Goal: Register for event/course

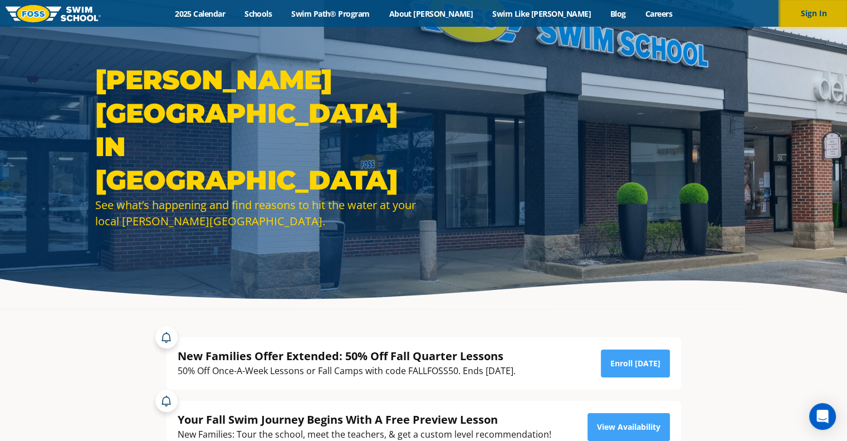
click at [813, 18] on button "Sign In" at bounding box center [814, 13] width 67 height 27
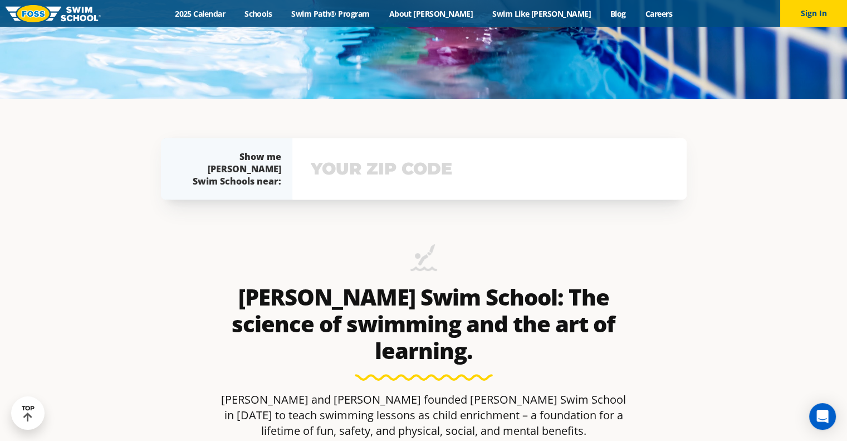
click at [374, 179] on input "text" at bounding box center [489, 169] width 363 height 32
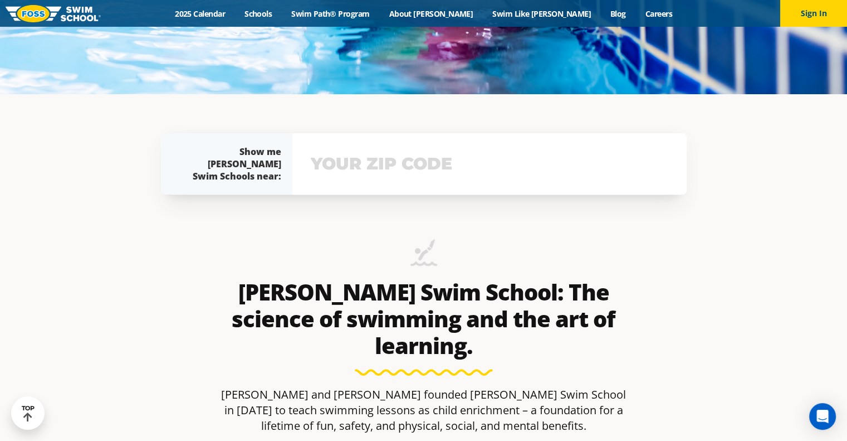
scroll to position [424, 0]
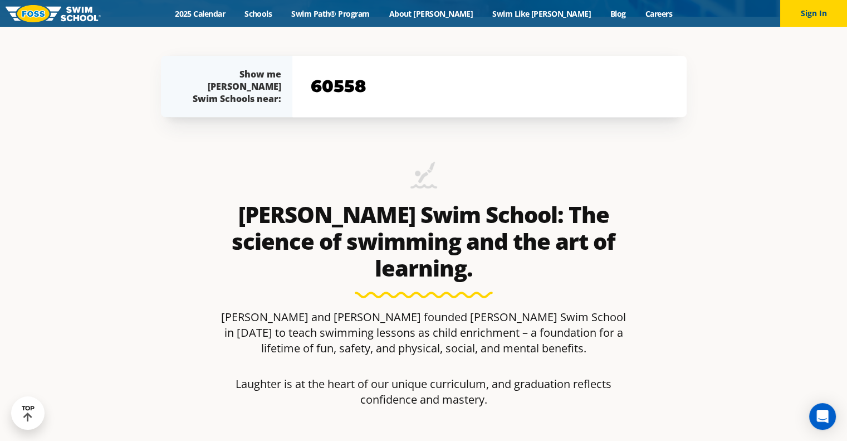
type input "60558"
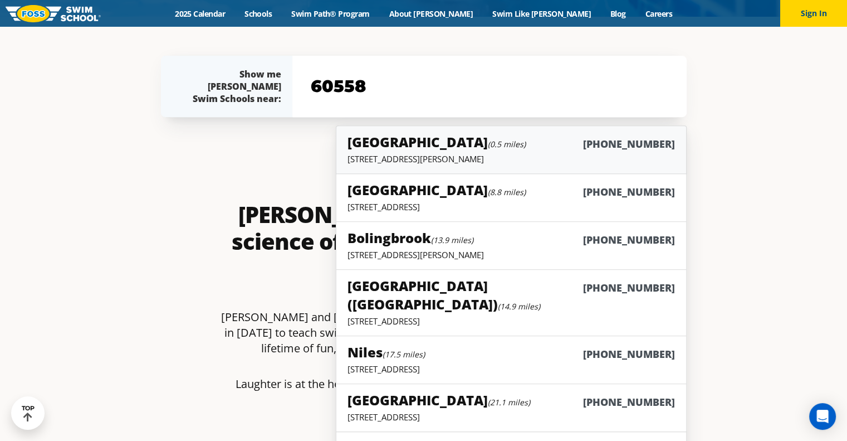
click at [395, 138] on h5 "[GEOGRAPHIC_DATA] (0.5 miles)" at bounding box center [437, 142] width 178 height 18
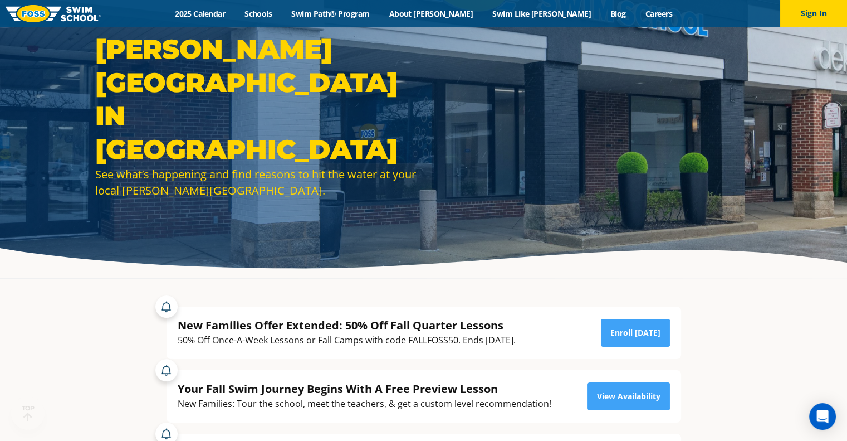
scroll to position [56, 0]
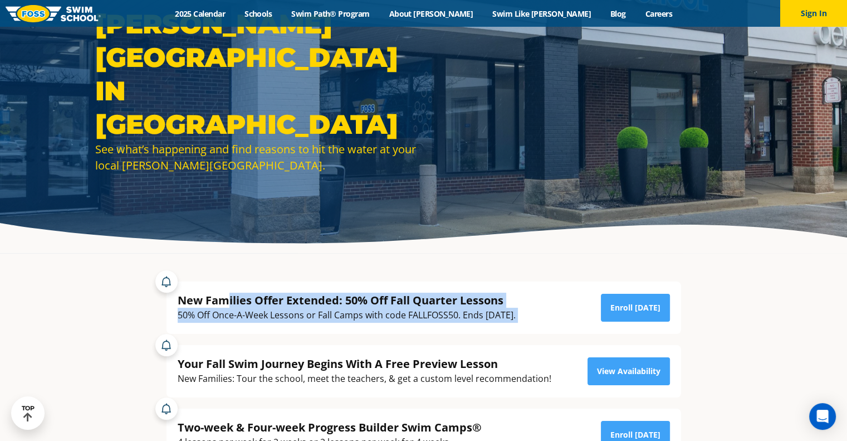
drag, startPoint x: 228, startPoint y: 299, endPoint x: 556, endPoint y: 315, distance: 328.1
click at [556, 315] on div "New Families Offer Extended: 50% Off Fall Quarter Lessons 50% Off Once-A-Week L…" at bounding box center [424, 308] width 493 height 30
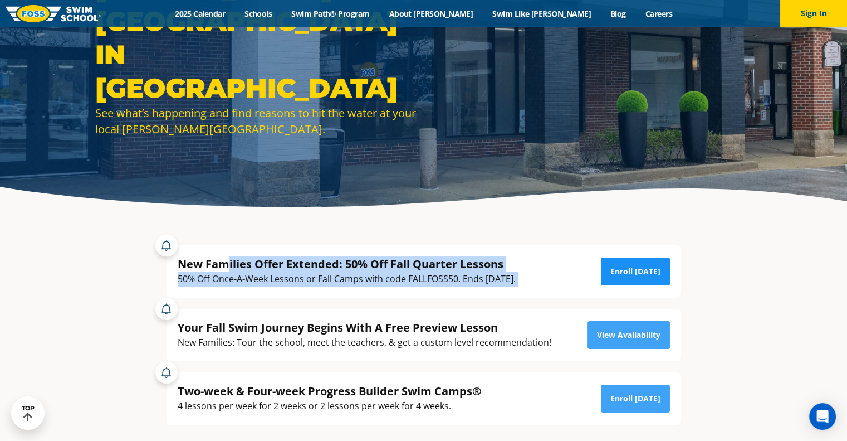
scroll to position [111, 0]
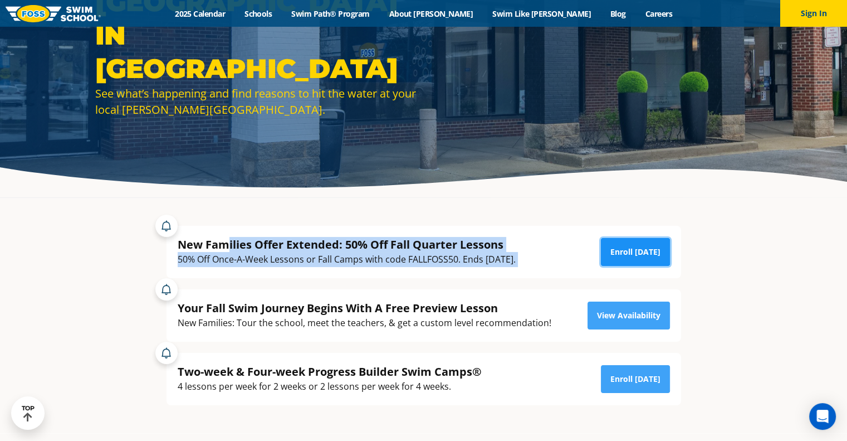
click at [631, 259] on link "Enroll [DATE]" at bounding box center [635, 252] width 69 height 28
